Goal: Communication & Community: Connect with others

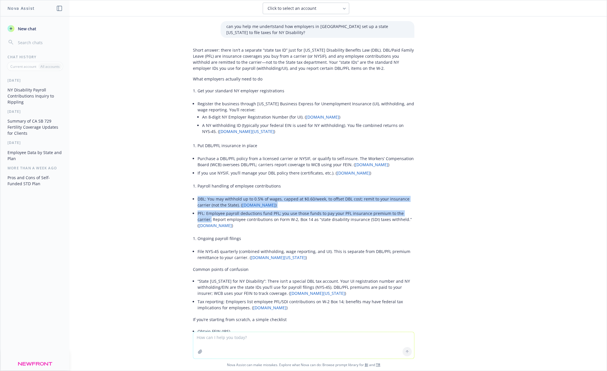
scroll to position [132, 0]
